Goal: Information Seeking & Learning: Learn about a topic

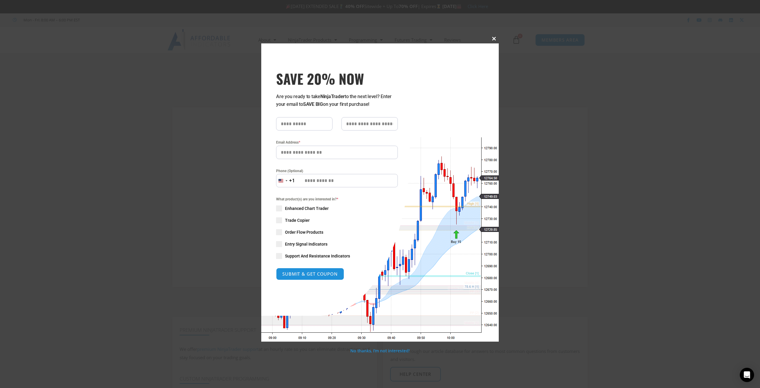
type input "**********"
click at [493, 37] on span at bounding box center [495, 39] width 10 height 4
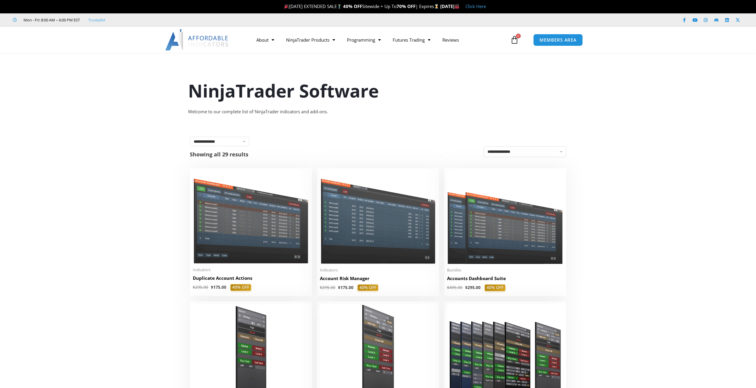
click at [238, 239] on img at bounding box center [251, 217] width 116 height 92
